Goal: Navigation & Orientation: Find specific page/section

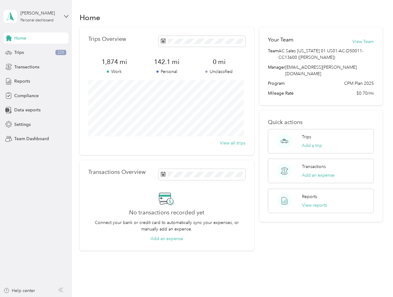
click at [196, 149] on div "Trips Overview 1,874 mi Work 142.1 mi Personal 0 mi Unclassified View all trips" at bounding box center [167, 91] width 174 height 128
click at [36, 16] on div "[PERSON_NAME]" at bounding box center [39, 13] width 39 height 7
click at [36, 38] on div "You’re signed in as [EMAIL_ADDRESS][PERSON_NAME][DOMAIN_NAME] Team dashboard Pe…" at bounding box center [85, 54] width 165 height 63
click at [9, 38] on icon at bounding box center [9, 38] width 6 height 6
click at [36, 53] on div "Trips 220" at bounding box center [35, 52] width 65 height 11
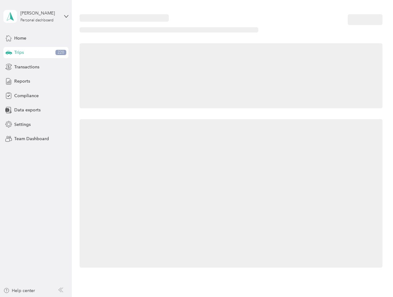
click at [9, 53] on icon at bounding box center [9, 52] width 7 height 3
click at [36, 67] on span "Transactions" at bounding box center [26, 67] width 25 height 7
click at [9, 67] on icon at bounding box center [8, 66] width 7 height 7
click at [36, 81] on div "Reports" at bounding box center [35, 81] width 65 height 11
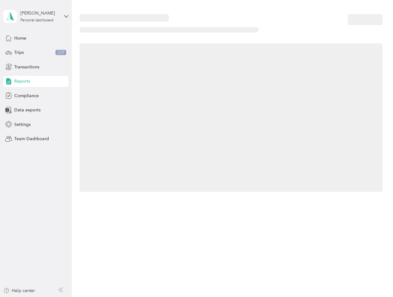
click at [9, 81] on icon at bounding box center [8, 81] width 7 height 7
